Goal: Navigation & Orientation: Find specific page/section

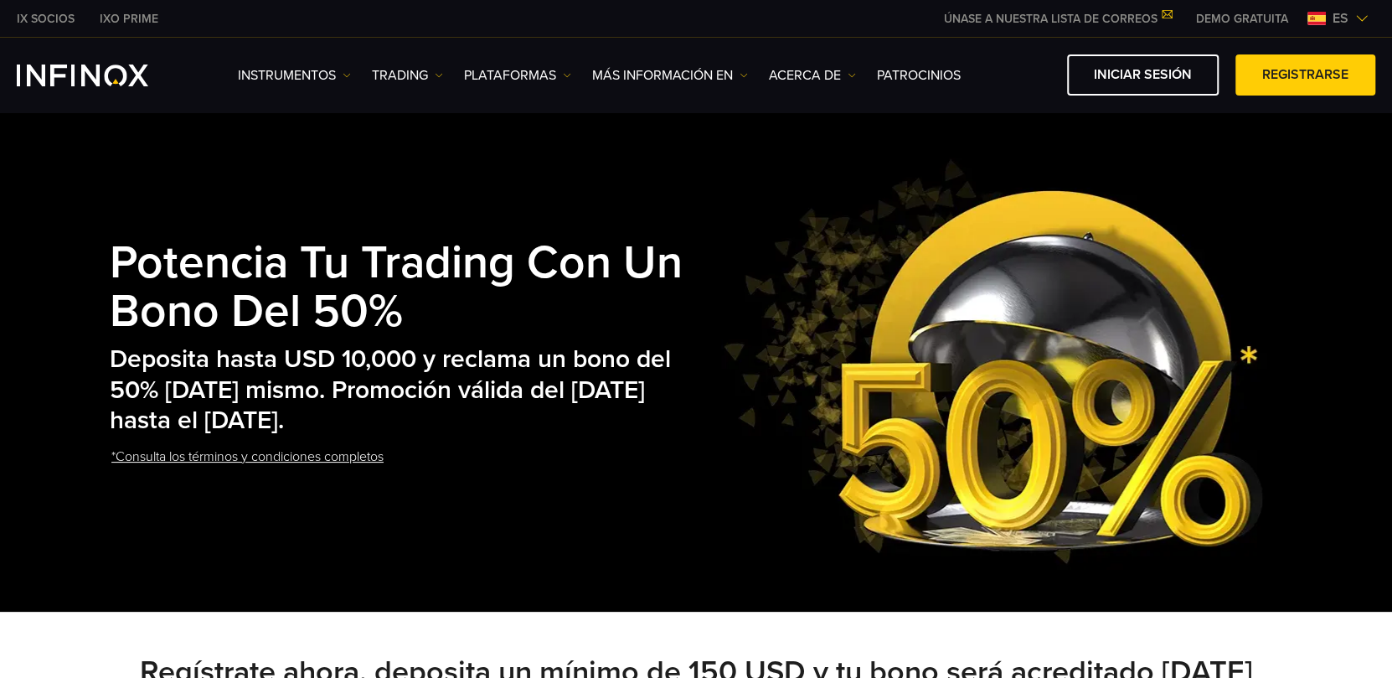
click at [1354, 20] on span "es" at bounding box center [1340, 18] width 29 height 20
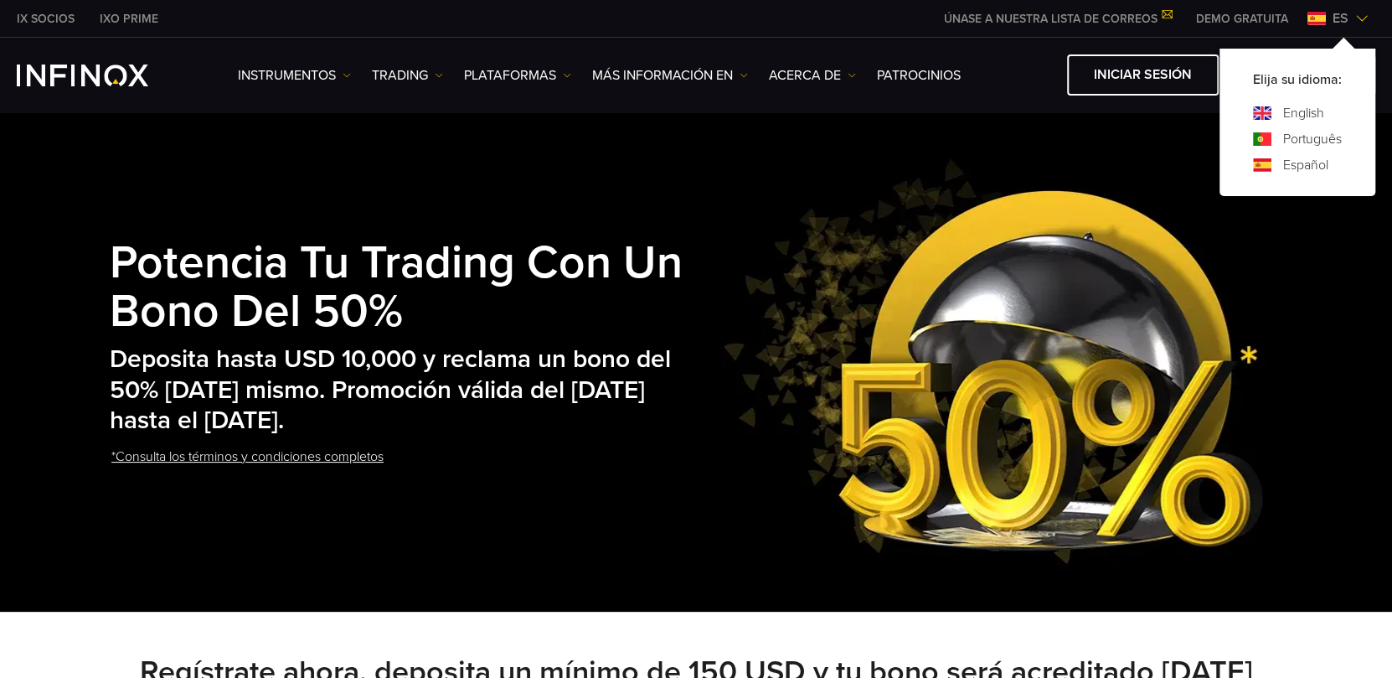
click at [1293, 111] on link "English" at bounding box center [1303, 113] width 41 height 20
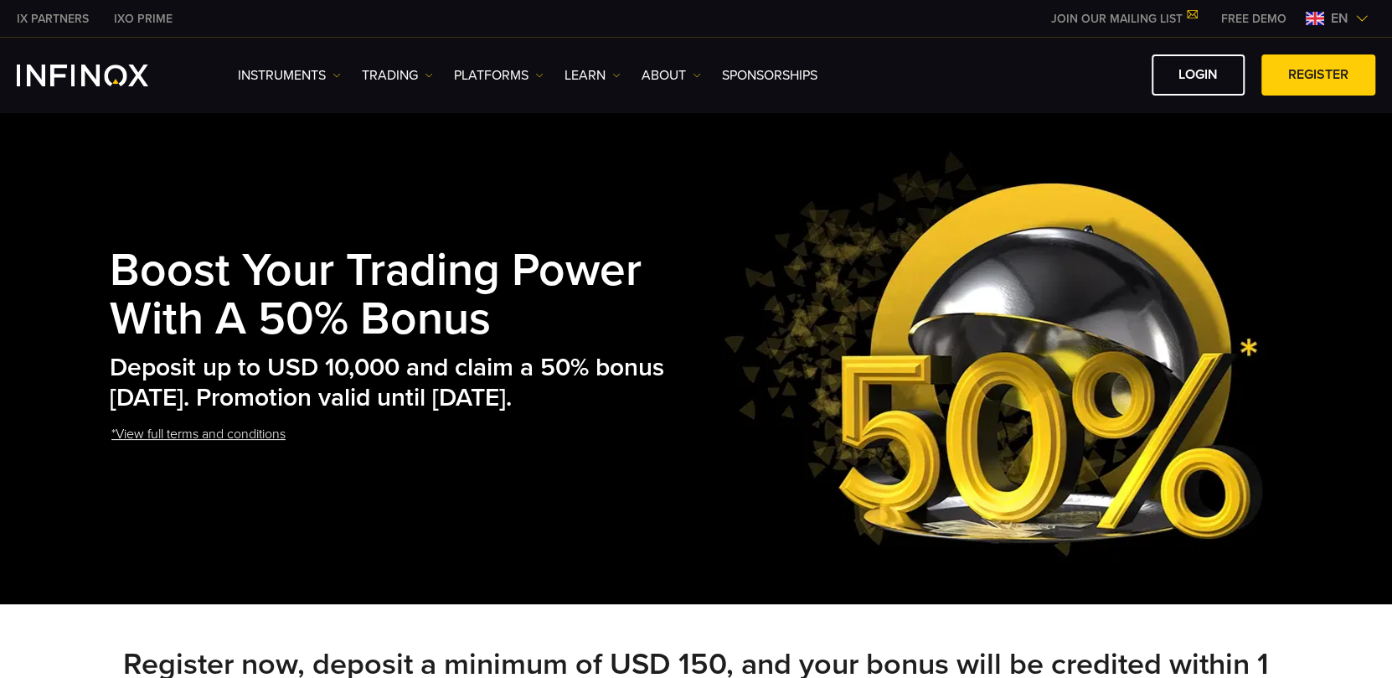
click at [1358, 18] on img at bounding box center [1361, 18] width 13 height 13
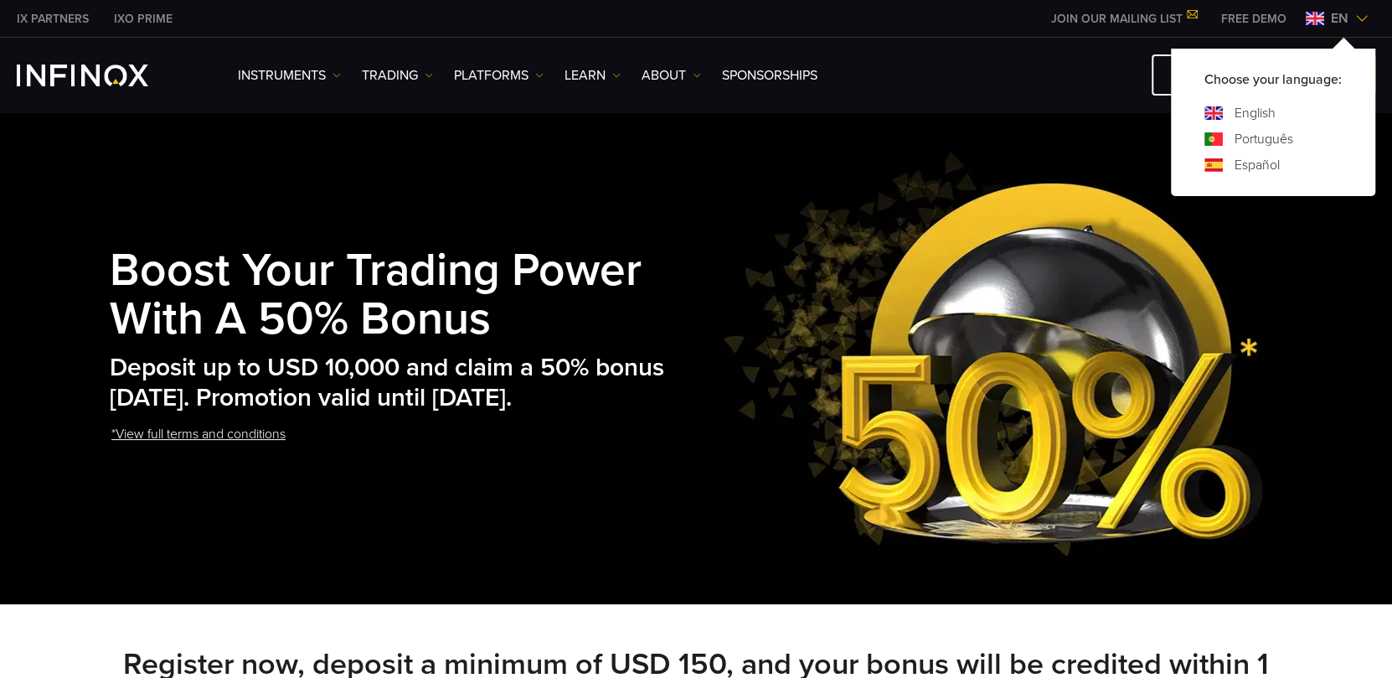
click at [1263, 162] on link "Español" at bounding box center [1257, 165] width 45 height 20
